Goal: Transaction & Acquisition: Purchase product/service

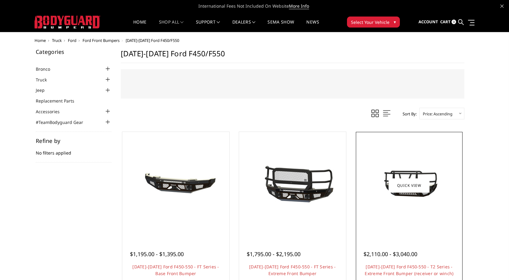
scroll to position [31, 0]
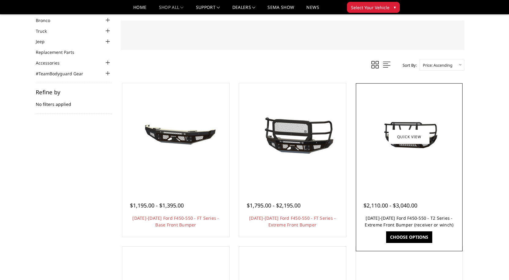
click at [410, 218] on link "[DATE]-[DATE] Ford F450-550 - T2 Series - Extreme Front Bumper (receiver or win…" at bounding box center [409, 221] width 89 height 13
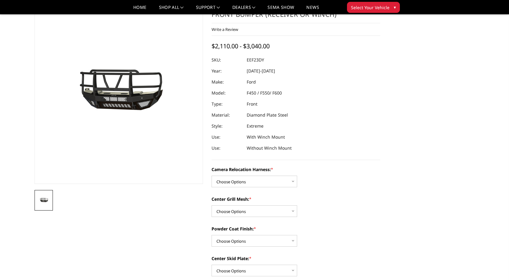
scroll to position [61, 0]
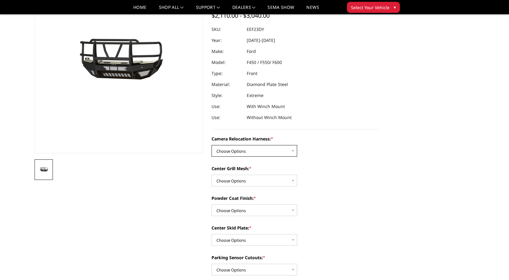
click at [293, 151] on select "Choose Options Without camera harness With camera harness" at bounding box center [254, 151] width 86 height 12
select select "3764"
click at [211, 145] on select "Choose Options Without camera harness With camera harness" at bounding box center [254, 151] width 86 height 12
click at [292, 180] on select "Choose Options Without expanded metal With expanded metal" at bounding box center [254, 180] width 86 height 12
select select "3762"
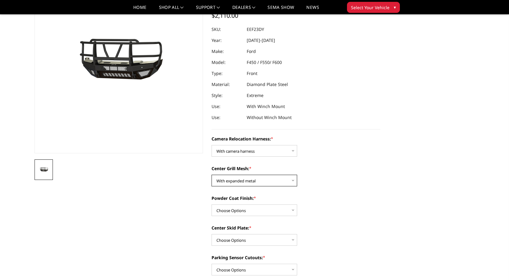
click at [211, 174] on select "Choose Options Without expanded metal With expanded metal" at bounding box center [254, 180] width 86 height 12
click at [294, 209] on select "Choose Options Textured Black Powder Coat Gloss Black Powder Coat Bare Metal" at bounding box center [254, 210] width 86 height 12
select select "3760"
click at [211, 204] on select "Choose Options Textured Black Powder Coat Gloss Black Powder Coat Bare Metal" at bounding box center [254, 210] width 86 height 12
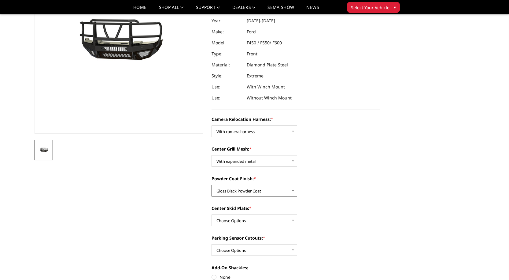
scroll to position [92, 0]
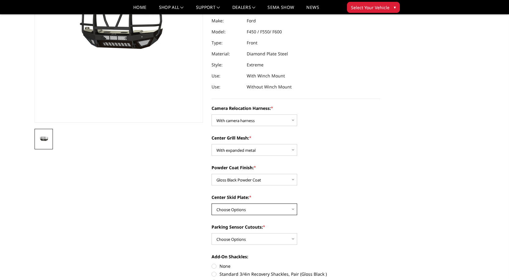
click at [292, 209] on select "Choose Options Winch Mount Skid Plate Standard Skid Plate (included) 2" Receive…" at bounding box center [254, 209] width 86 height 12
select select "3756"
click at [211, 203] on select "Choose Options Winch Mount Skid Plate Standard Skid Plate (included) 2" Receive…" at bounding box center [254, 209] width 86 height 12
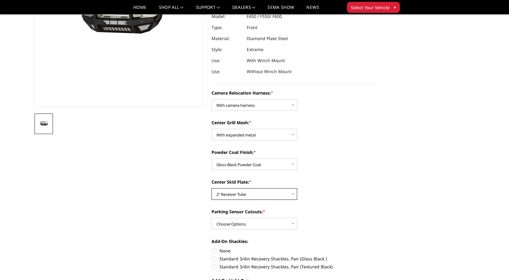
scroll to position [122, 0]
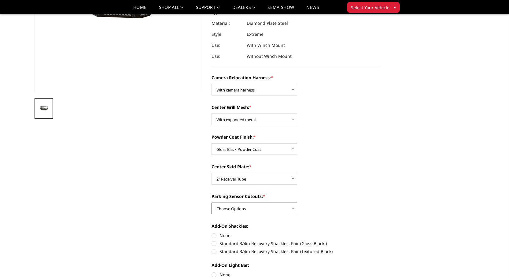
click at [291, 207] on select "Choose Options Yes - With Parking Sensor Cutouts" at bounding box center [254, 208] width 86 height 12
select select "3755"
click at [211, 202] on select "Choose Options Yes - With Parking Sensor Cutouts" at bounding box center [254, 208] width 86 height 12
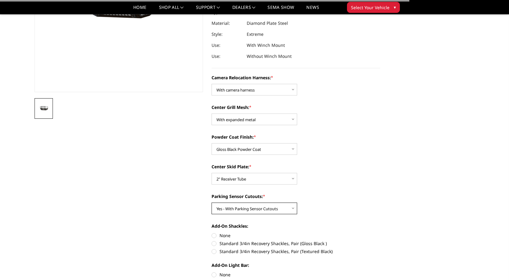
scroll to position [153, 0]
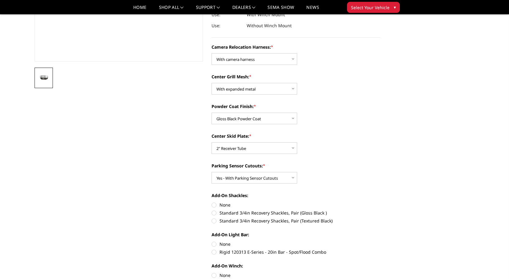
click at [215, 211] on label "Standard 3/4in Recovery Shackles, Pair (Gloss Black )" at bounding box center [295, 212] width 169 height 6
click at [380, 202] on input "Standard 3/4in Recovery Shackles, Pair (Gloss Black )" at bounding box center [380, 201] width 0 height 0
radio input "true"
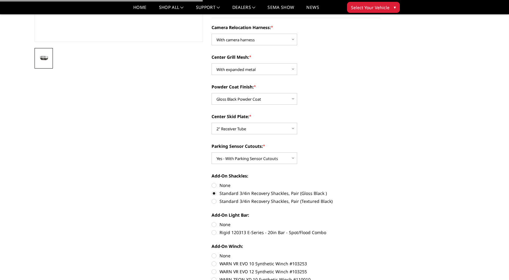
scroll to position [183, 0]
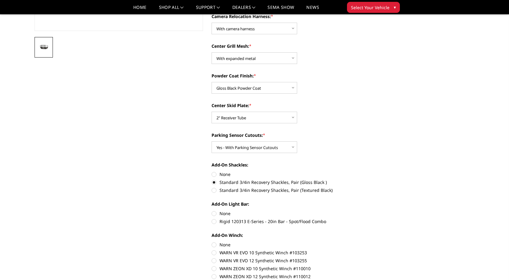
click at [214, 220] on label "Rigid 120313 E-Series - 20in Bar - Spot/Flood Combo" at bounding box center [295, 221] width 169 height 6
click at [380, 210] on input "Rigid 120313 E-Series - 20in Bar - Spot/Flood Combo" at bounding box center [380, 210] width 0 height 0
radio input "true"
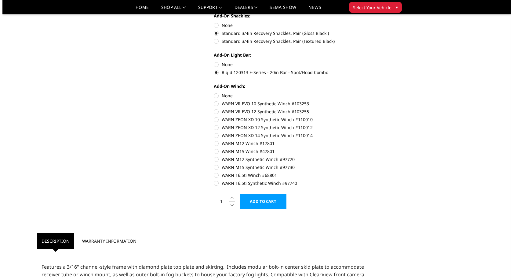
scroll to position [336, 0]
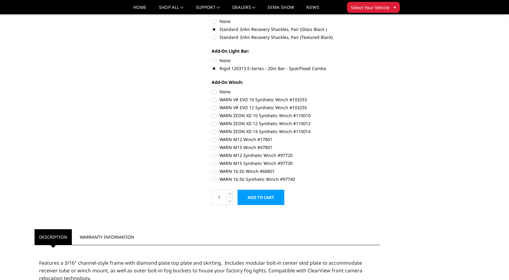
click at [264, 200] on input "Add to Cart" at bounding box center [260, 196] width 47 height 15
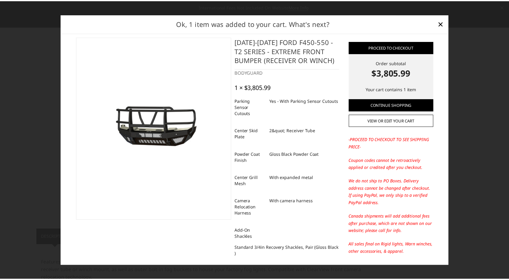
scroll to position [0, 0]
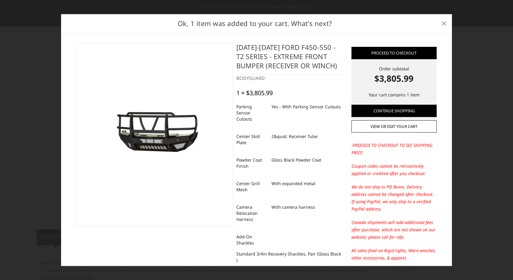
click at [442, 22] on span "×" at bounding box center [444, 22] width 5 height 13
